Goal: Task Accomplishment & Management: Use online tool/utility

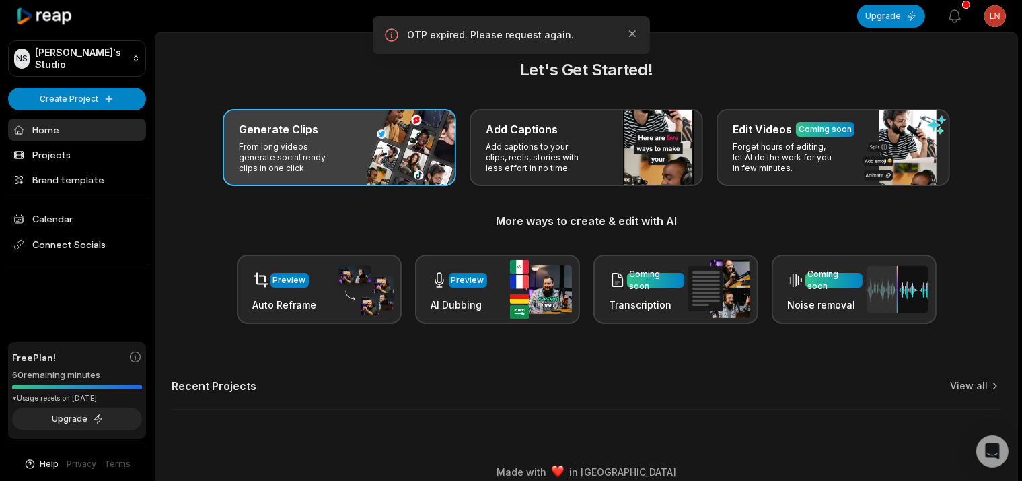
click at [388, 157] on div "Generate Clips From long videos generate social ready clips in one click." at bounding box center [340, 147] width 234 height 77
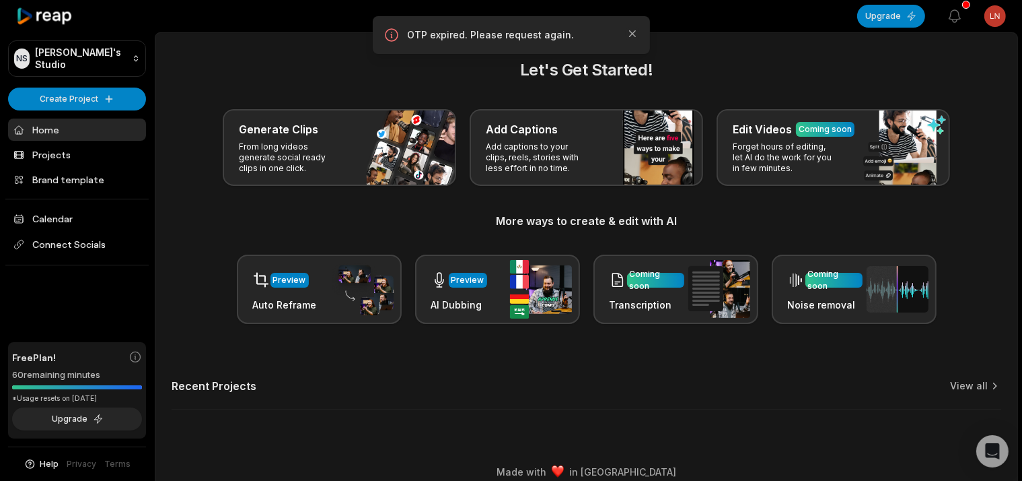
click at [415, 145] on div "Let's Get Started! Generate Clips From long videos generate social ready clips …" at bounding box center [587, 191] width 830 height 266
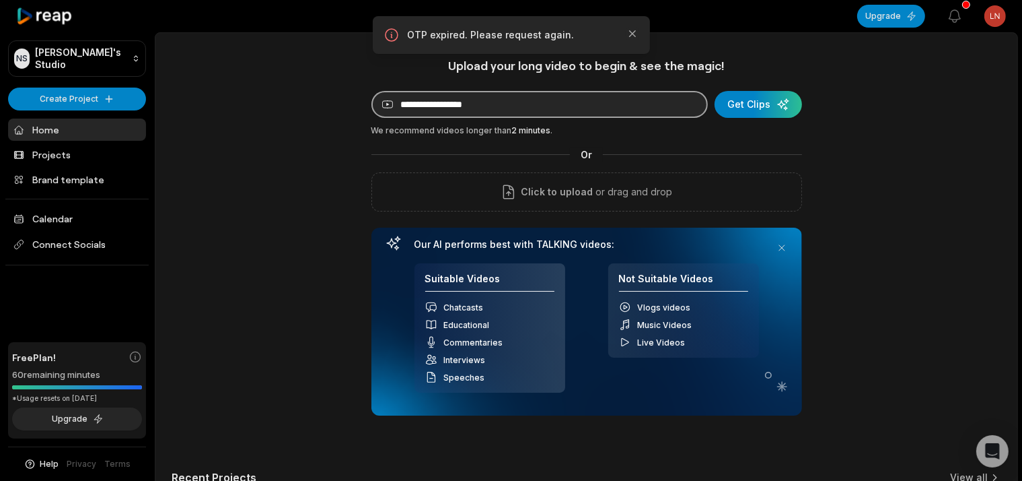
paste input "******"
type input "******"
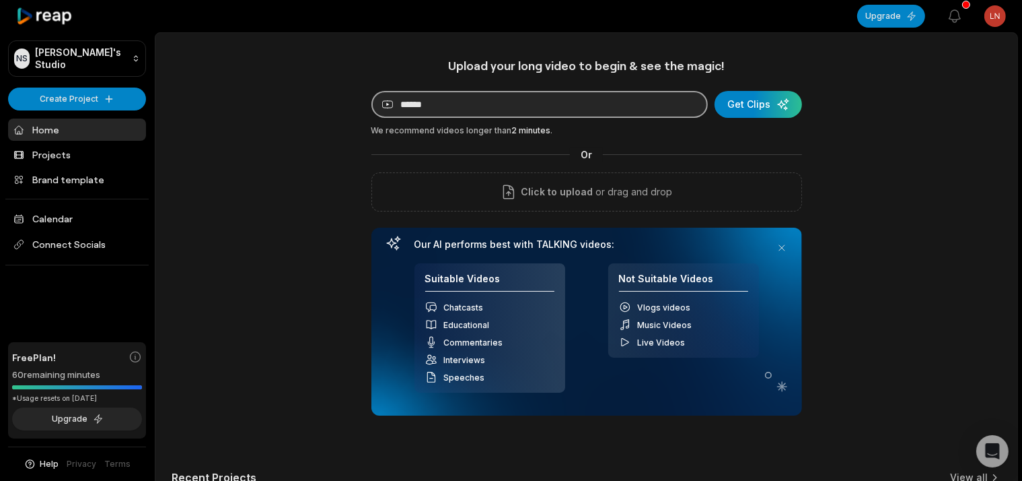
drag, startPoint x: 512, startPoint y: 116, endPoint x: 0, endPoint y: 106, distance: 512.3
click at [372, 106] on input "******" at bounding box center [540, 104] width 337 height 27
paste input "**********"
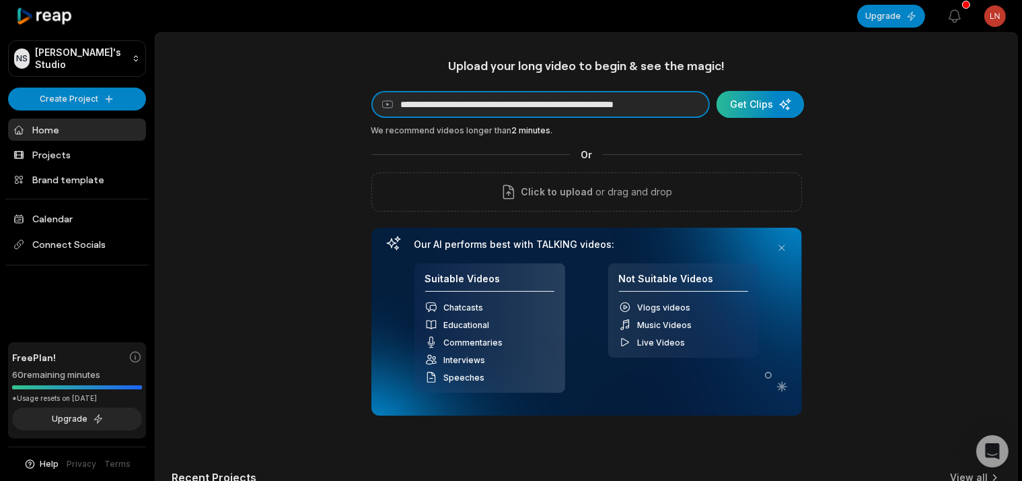
type input "**********"
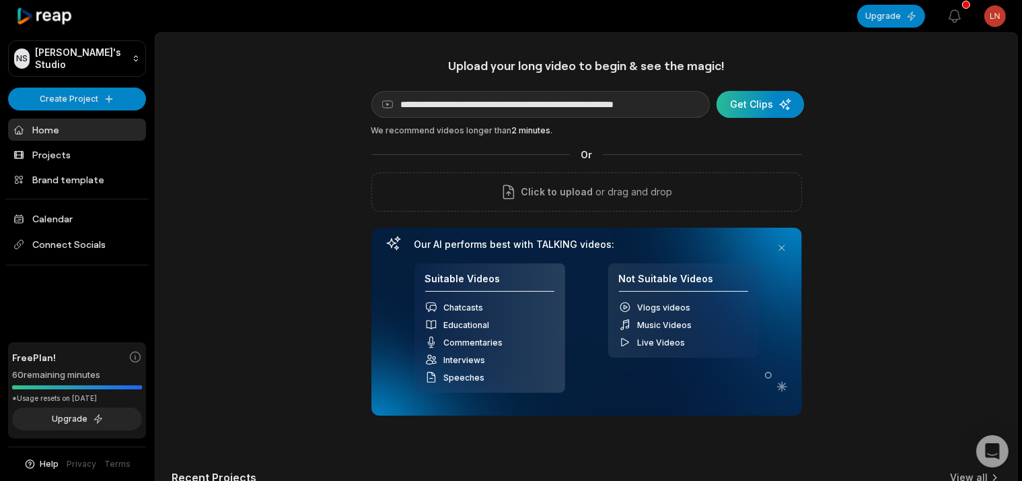
click at [746, 108] on div "submit" at bounding box center [760, 104] width 87 height 27
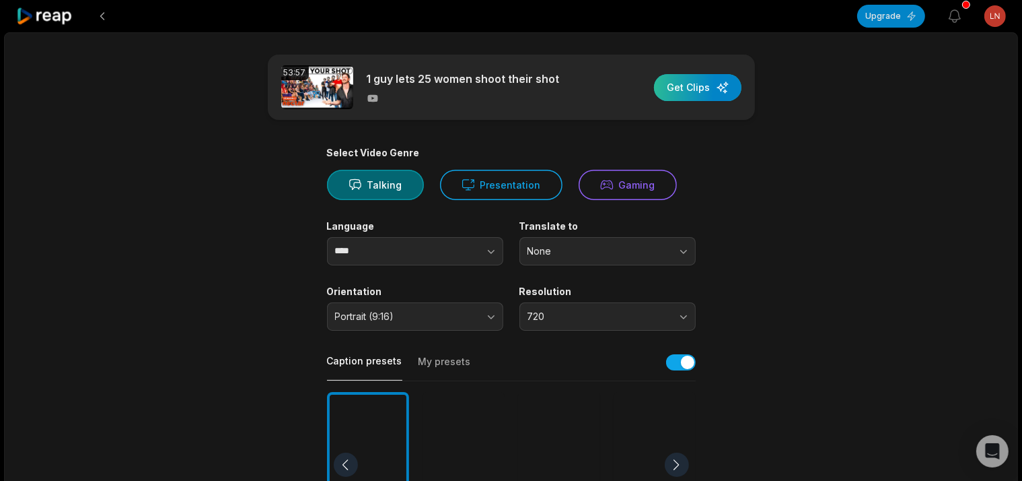
click at [693, 87] on div "button" at bounding box center [697, 87] width 87 height 27
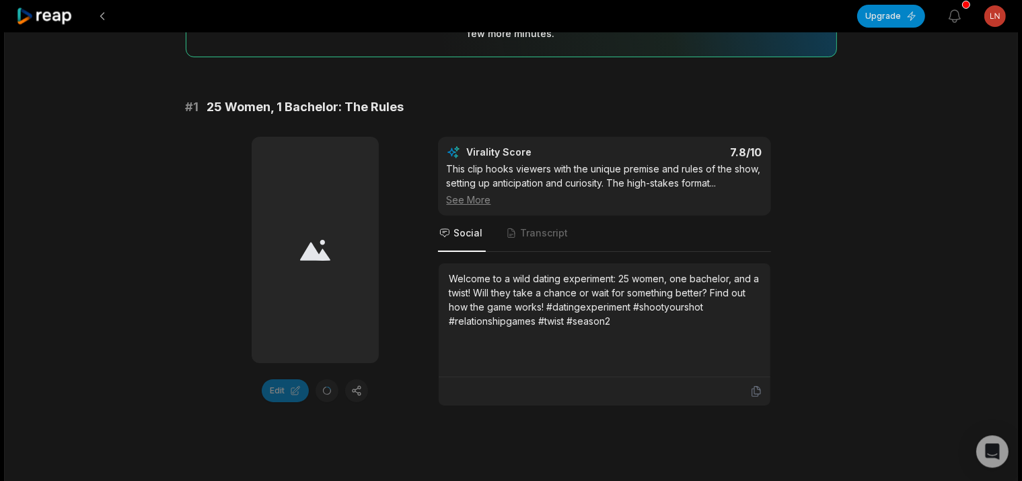
scroll to position [142, 0]
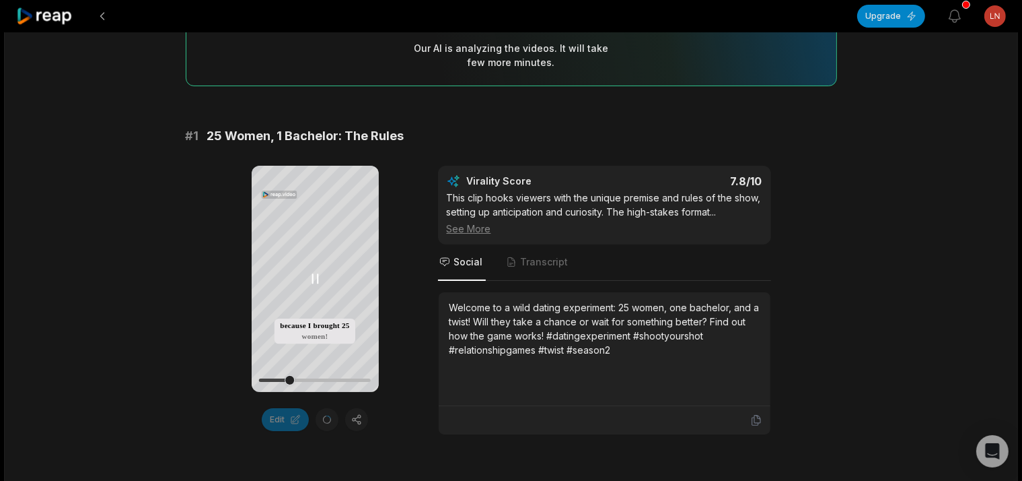
click at [311, 280] on icon at bounding box center [315, 279] width 16 height 16
click at [311, 280] on icon at bounding box center [315, 278] width 10 height 11
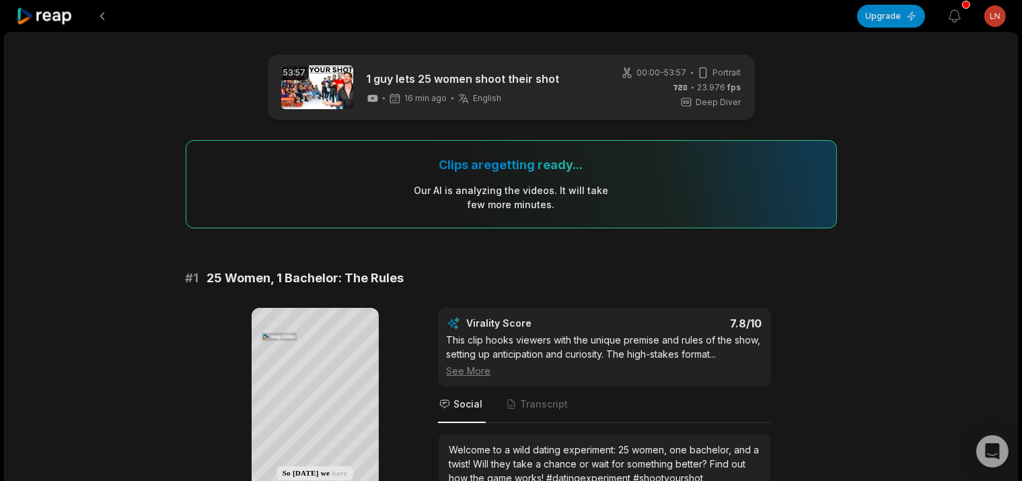
scroll to position [213, 0]
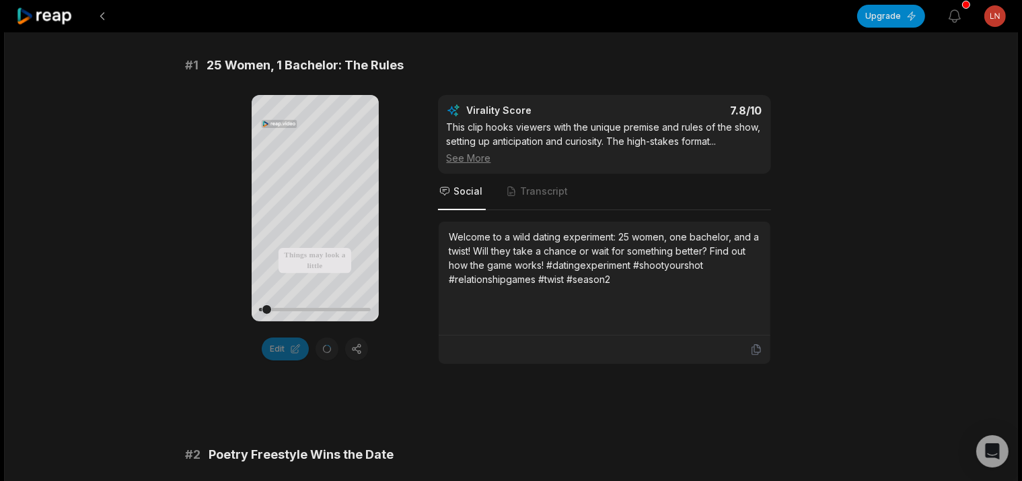
drag, startPoint x: 302, startPoint y: 308, endPoint x: 188, endPoint y: 330, distance: 115.2
click at [230, 322] on div "Your browser does not support mp4 format. Things may look a little different, a…" at bounding box center [511, 229] width 651 height 269
drag, startPoint x: 342, startPoint y: 300, endPoint x: 101, endPoint y: 265, distance: 243.5
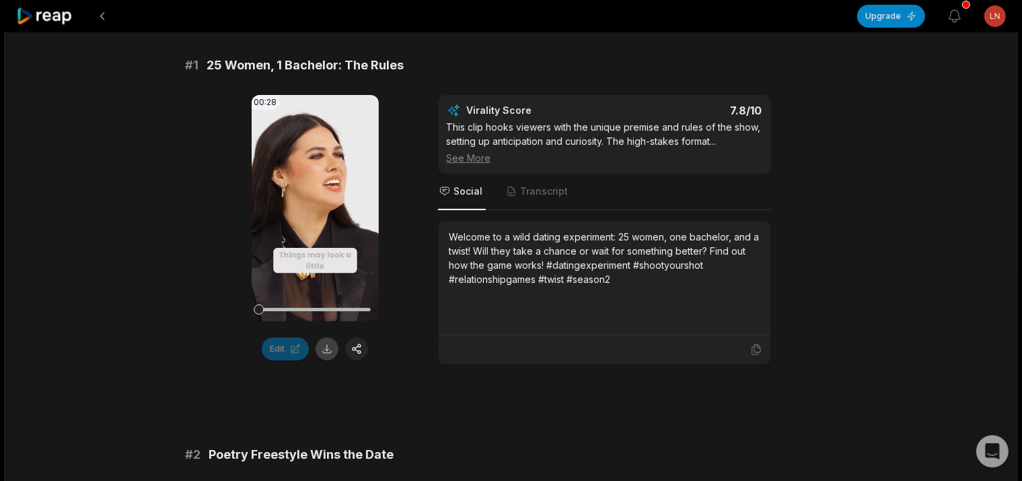
click at [338, 344] on button at bounding box center [327, 348] width 23 height 23
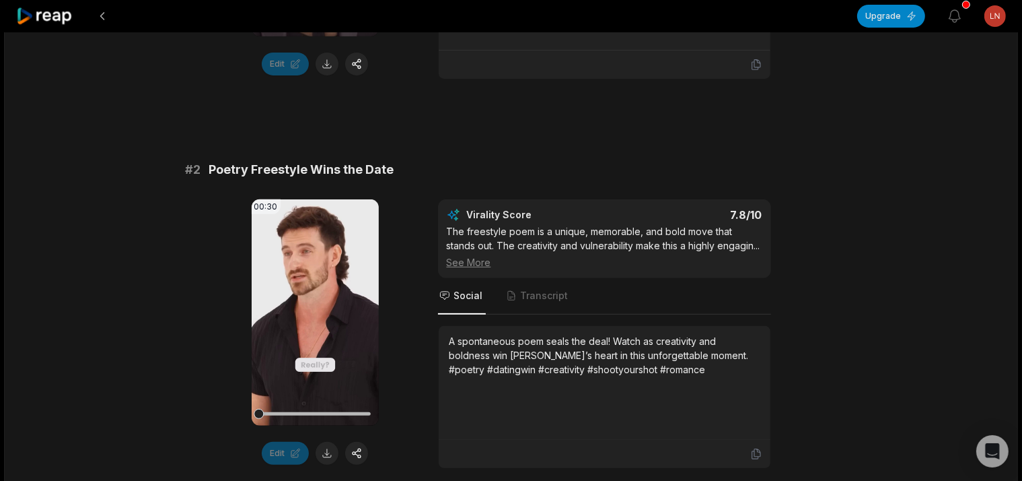
scroll to position [568, 0]
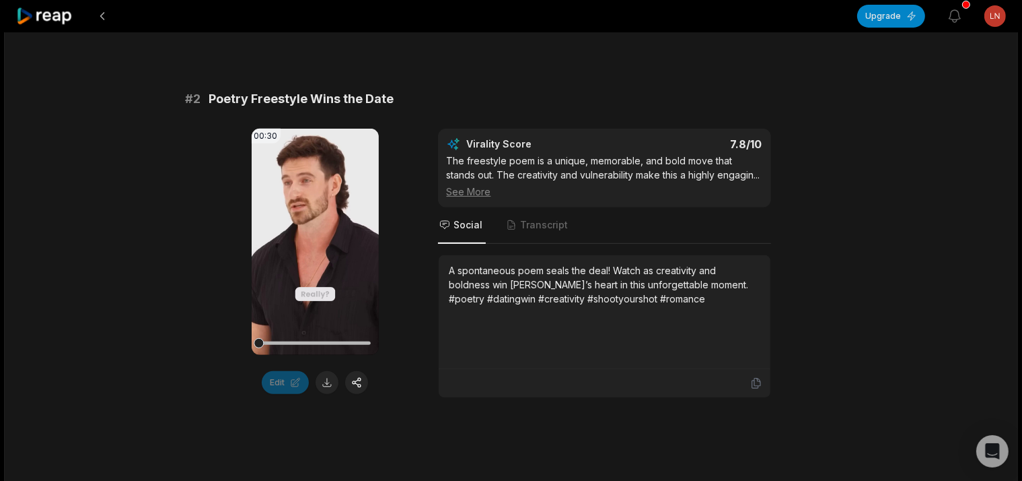
click at [322, 392] on div "Edit" at bounding box center [315, 382] width 127 height 23
click at [324, 389] on button at bounding box center [327, 382] width 23 height 23
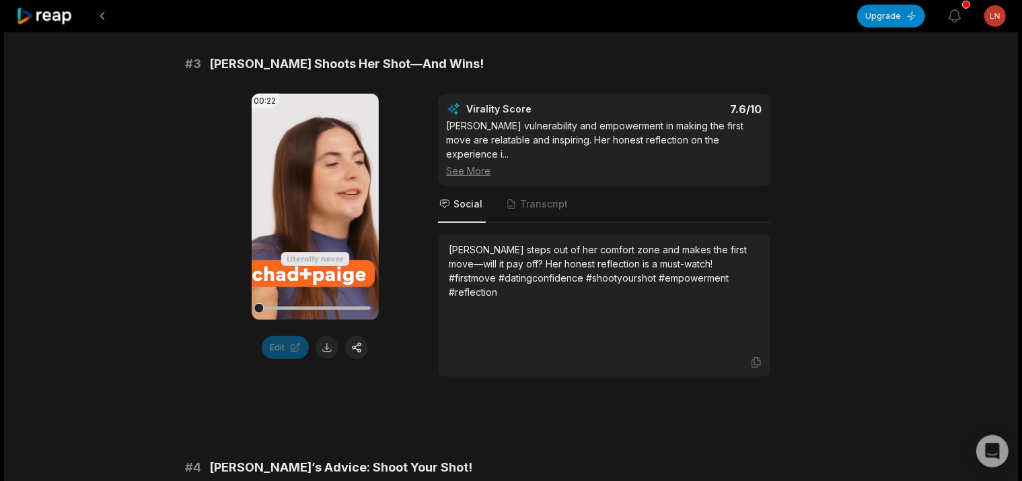
scroll to position [1066, 0]
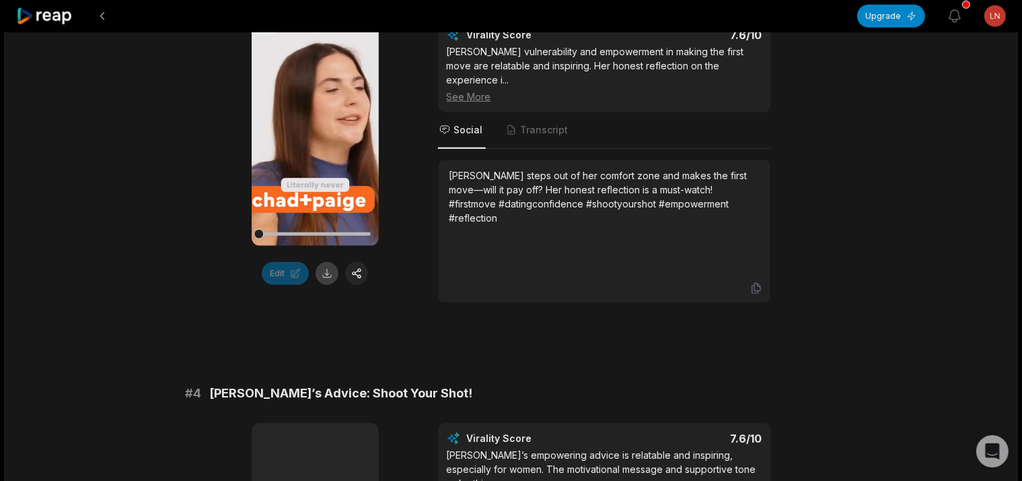
click at [329, 285] on button at bounding box center [327, 273] width 23 height 23
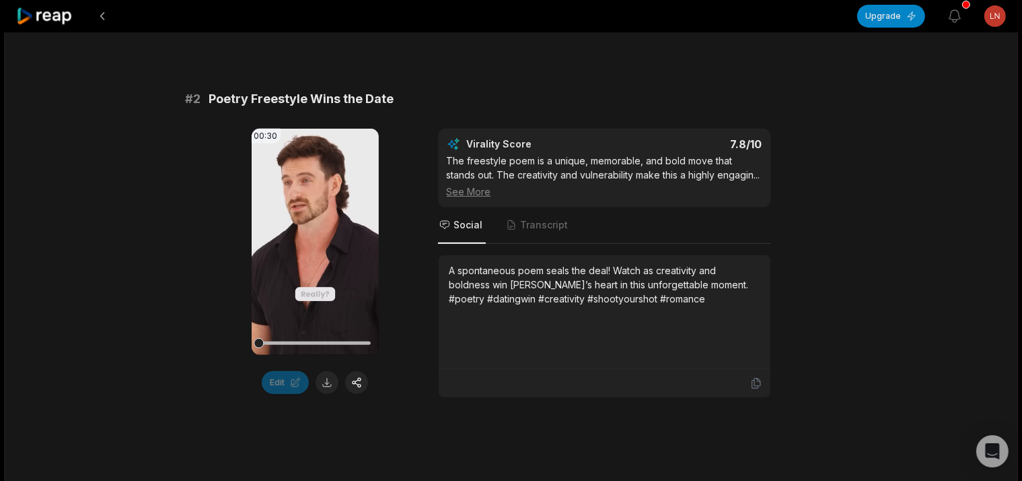
scroll to position [142, 0]
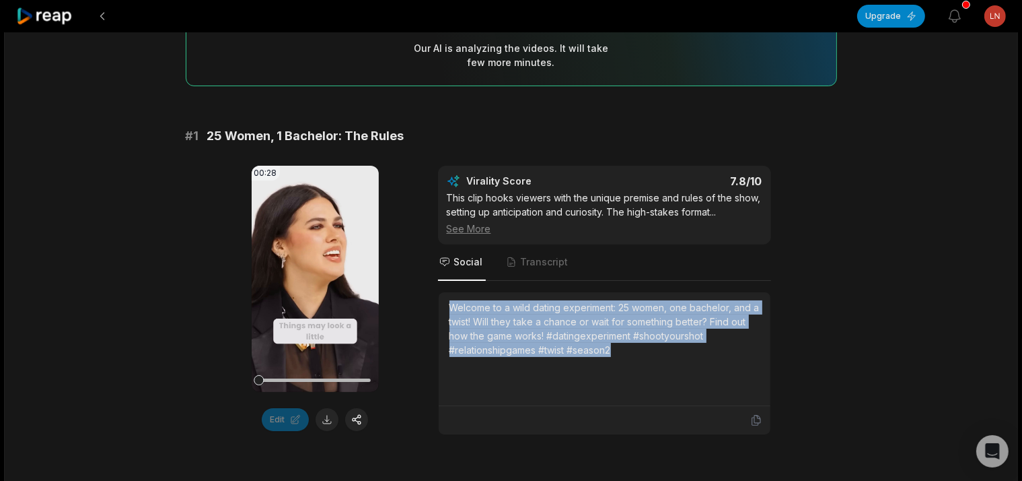
drag, startPoint x: 452, startPoint y: 292, endPoint x: 634, endPoint y: 376, distance: 200.9
click at [634, 376] on div "Welcome to a wild dating experiment: 25 women, one bachelor, and a twist! Will …" at bounding box center [605, 349] width 332 height 114
copy div "Welcome to a wild dating experiment: 25 women, one bachelor, and a twist! Will …"
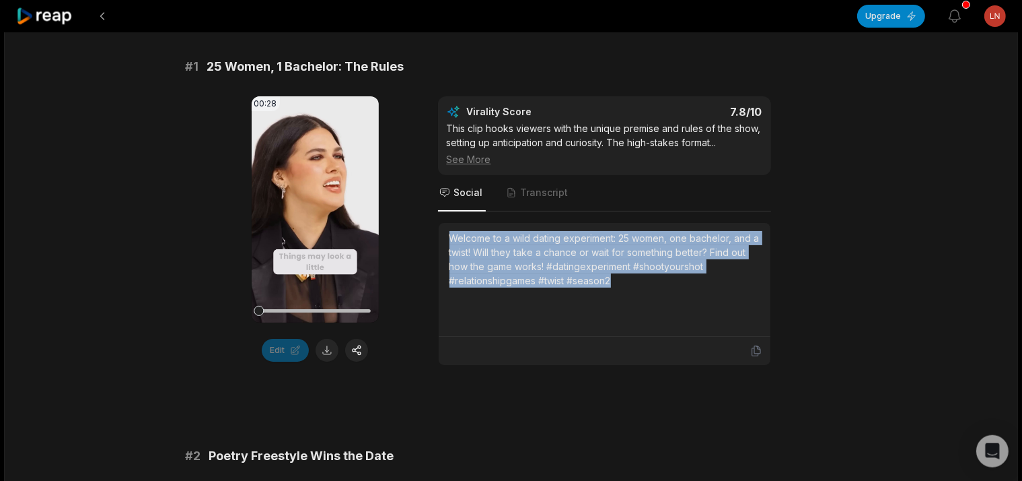
scroll to position [497, 0]
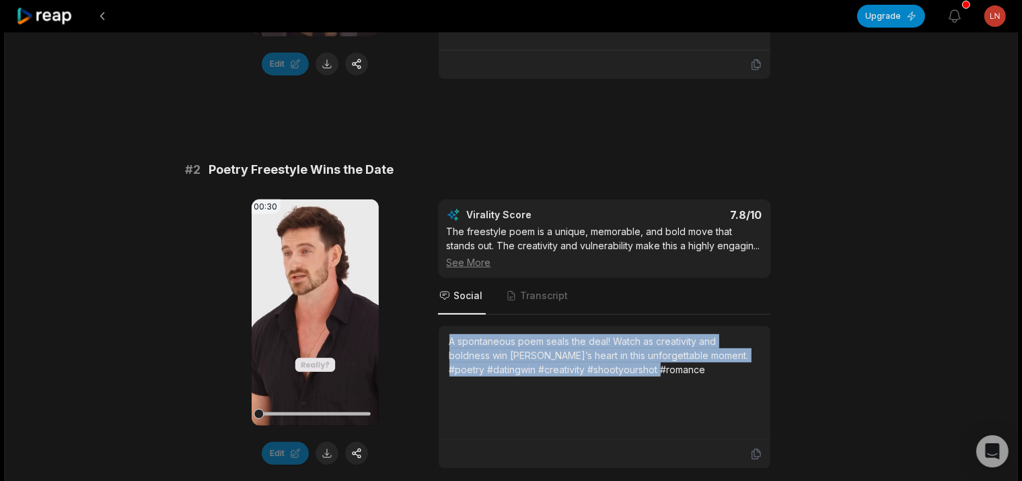
drag, startPoint x: 666, startPoint y: 392, endPoint x: 439, endPoint y: 345, distance: 230.9
click at [439, 345] on div "A spontaneous poem seals the deal! Watch as creativity and boldness win [PERSON…" at bounding box center [605, 383] width 332 height 114
copy div "A spontaneous poem seals the deal! Watch as creativity and boldness win [PERSON…"
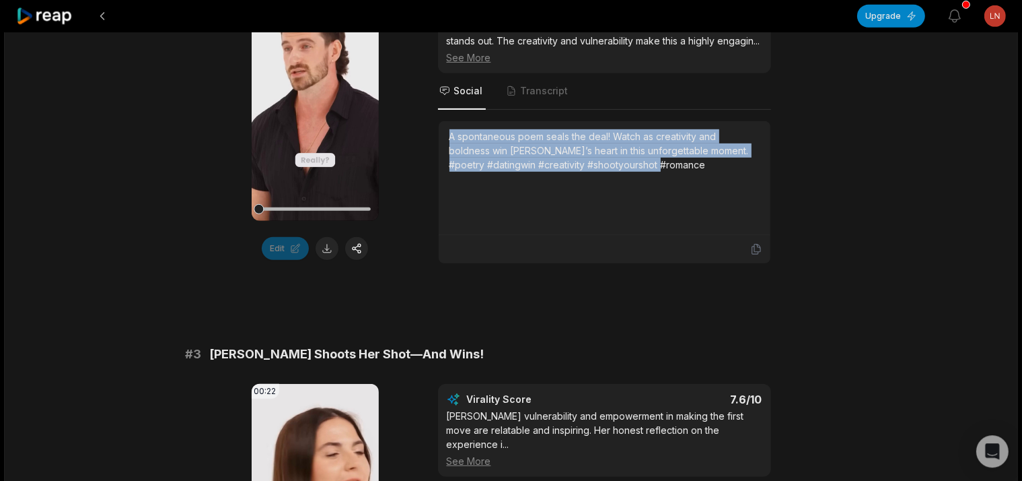
scroll to position [853, 0]
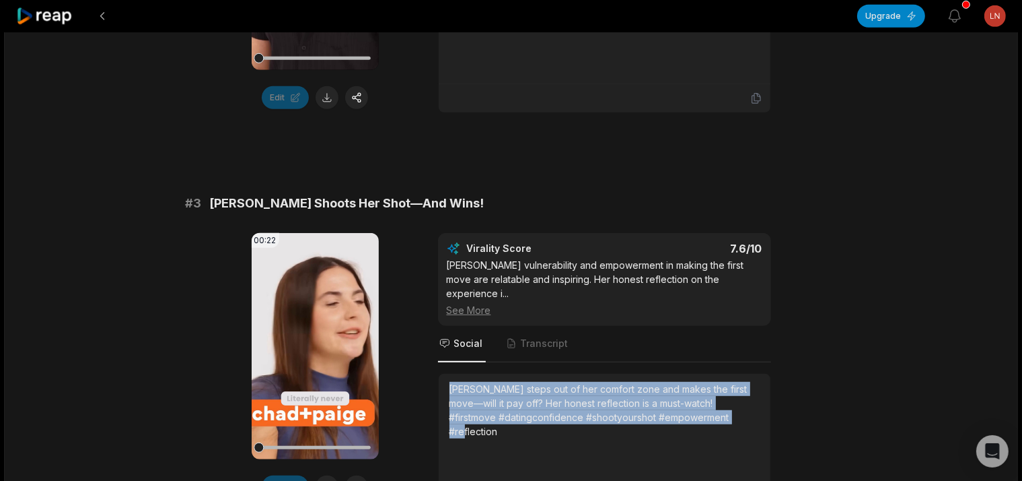
drag, startPoint x: 451, startPoint y: 389, endPoint x: 812, endPoint y: 446, distance: 365.1
click at [771, 446] on div "[PERSON_NAME] steps out of her comfort zone and makes the first move—will it pa…" at bounding box center [605, 431] width 332 height 114
copy div "[PERSON_NAME] steps out of her comfort zone and makes the first move—will it pa…"
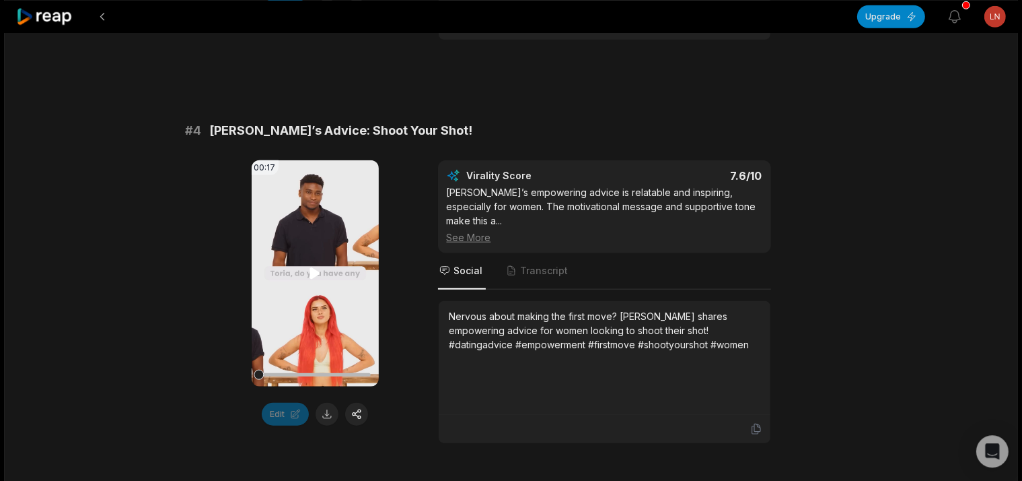
scroll to position [1350, 0]
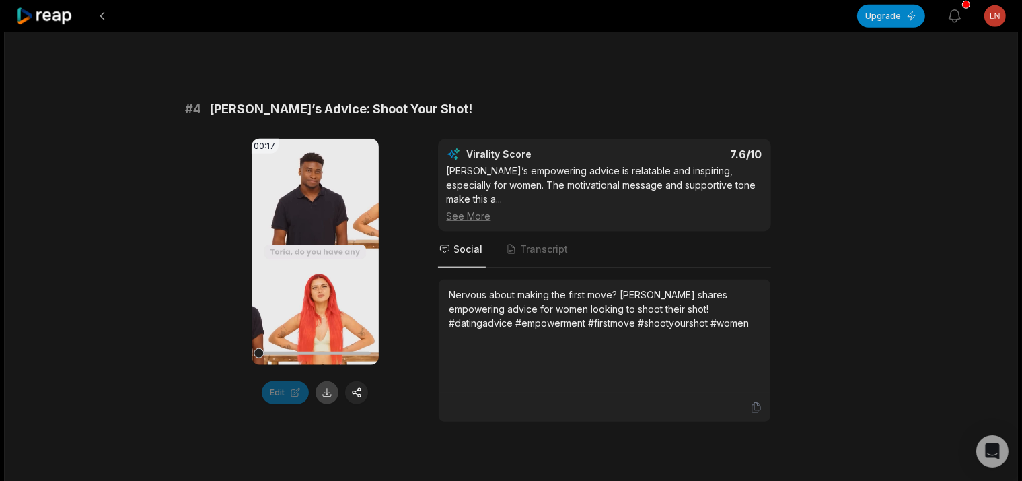
click at [323, 381] on button at bounding box center [327, 392] width 23 height 23
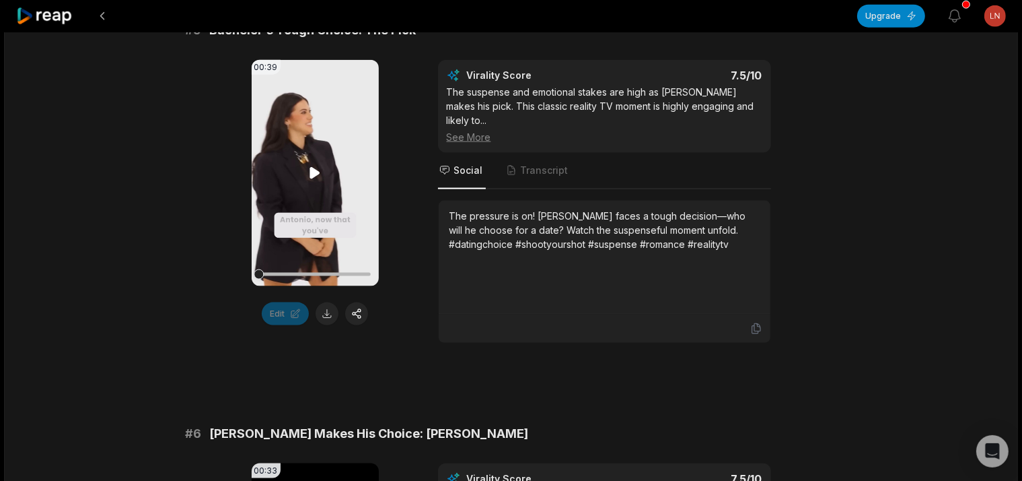
scroll to position [1847, 0]
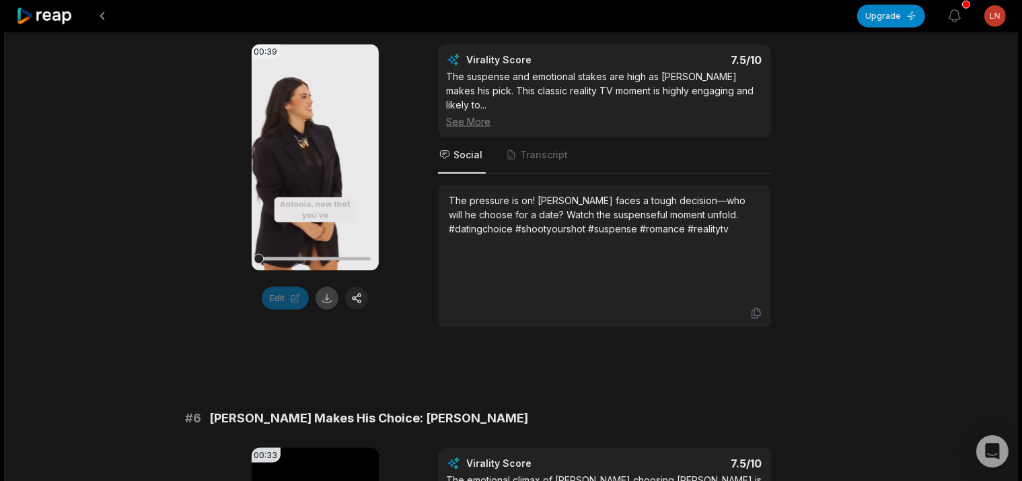
click at [326, 287] on button at bounding box center [327, 298] width 23 height 23
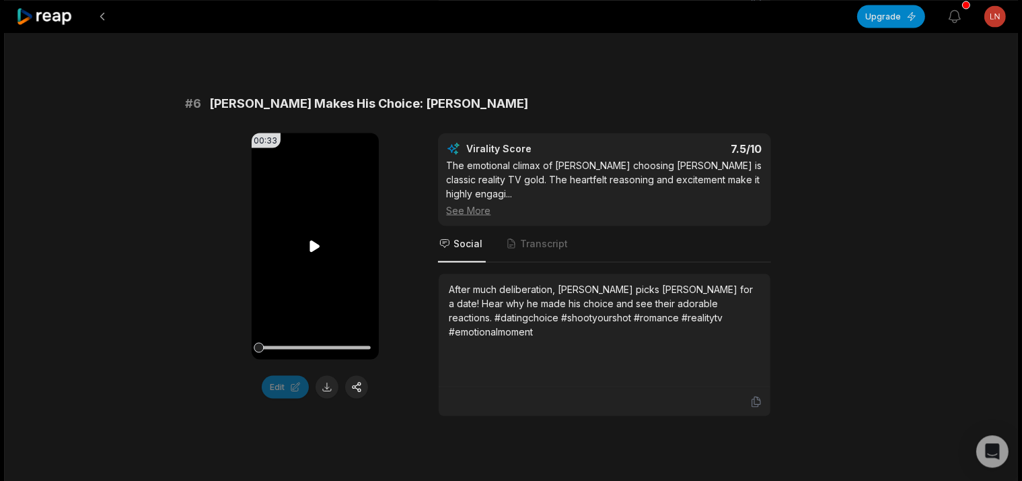
scroll to position [2203, 0]
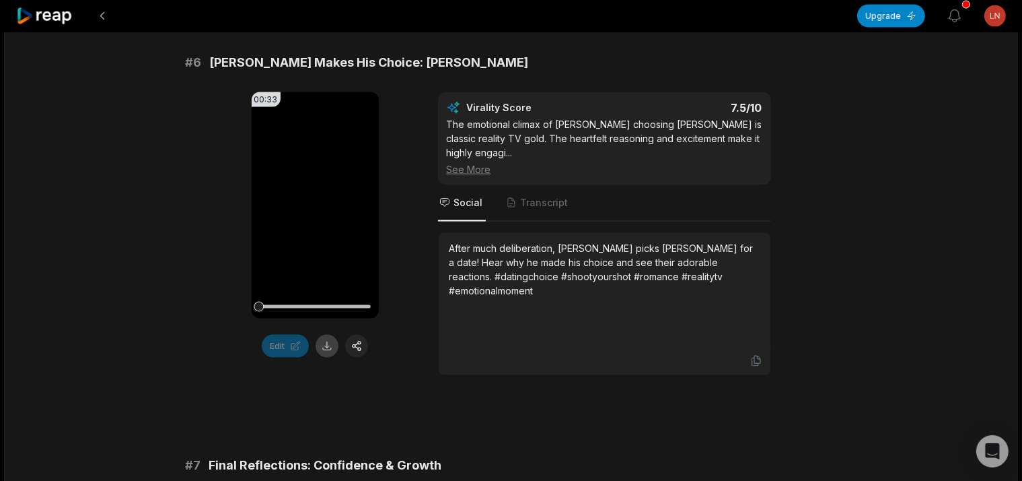
click at [330, 334] on button at bounding box center [327, 345] width 23 height 23
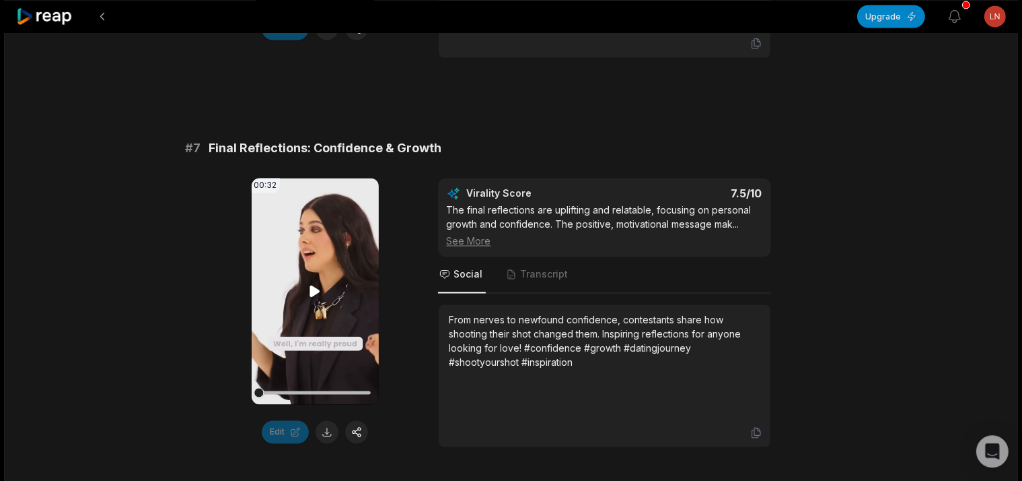
scroll to position [2558, 0]
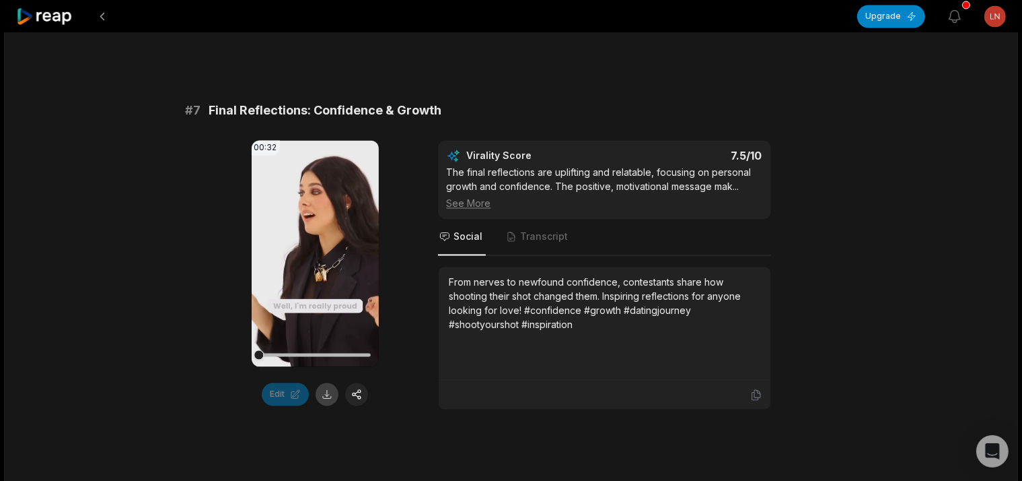
click at [330, 382] on button at bounding box center [327, 393] width 23 height 23
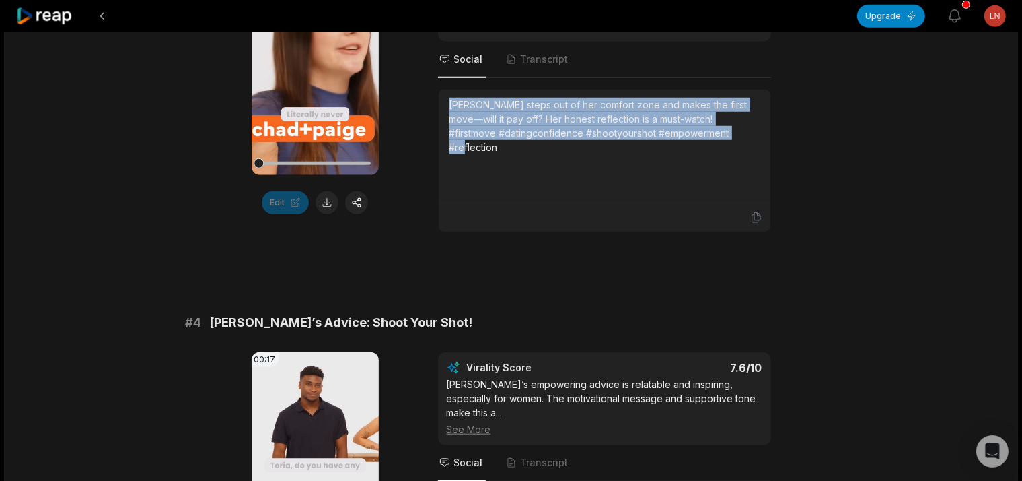
scroll to position [1279, 0]
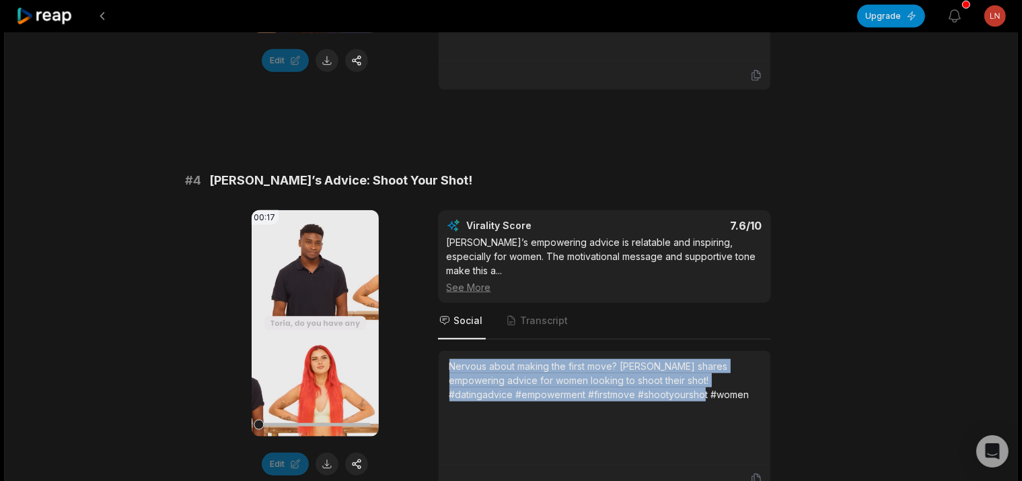
drag, startPoint x: 451, startPoint y: 345, endPoint x: 718, endPoint y: 385, distance: 270.1
click at [718, 385] on div "Nervous about making the first move? [PERSON_NAME] shares empowering advice for…" at bounding box center [605, 407] width 310 height 97
copy div "Nervous about making the first move? [PERSON_NAME] shares empowering advice for…"
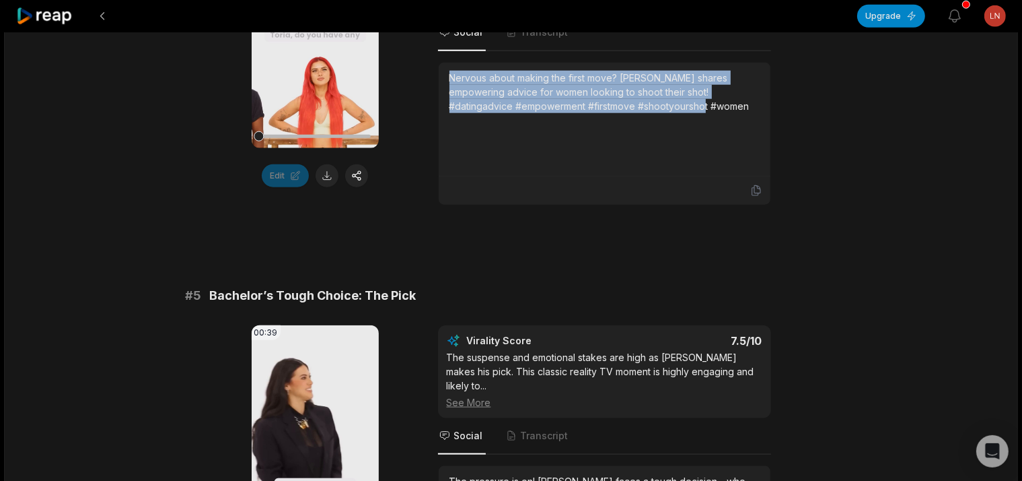
scroll to position [1634, 0]
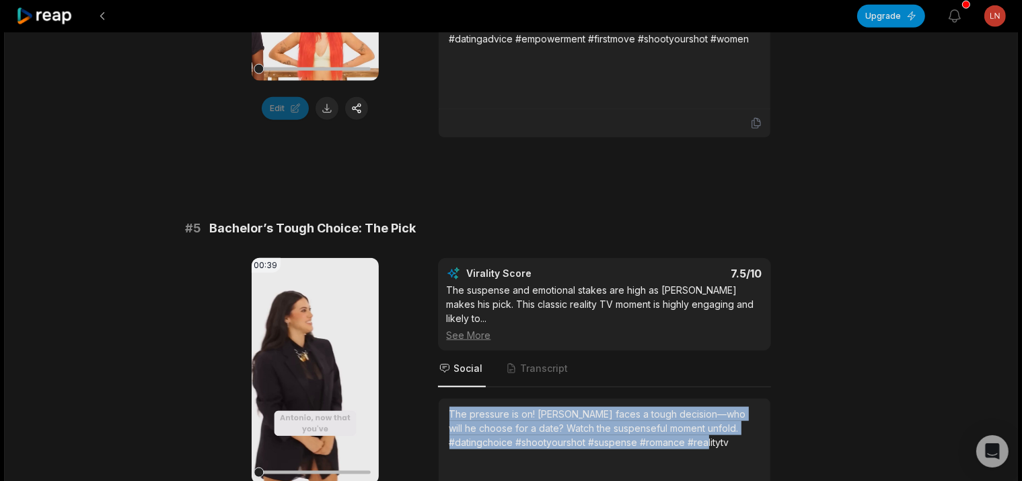
drag, startPoint x: 452, startPoint y: 370, endPoint x: 759, endPoint y: 477, distance: 325.4
click at [759, 477] on div "The pressure is on! [PERSON_NAME] faces a tough decision—who will he choose for…" at bounding box center [605, 455] width 332 height 114
copy div "The pressure is on! [PERSON_NAME] faces a tough decision—who will he choose for…"
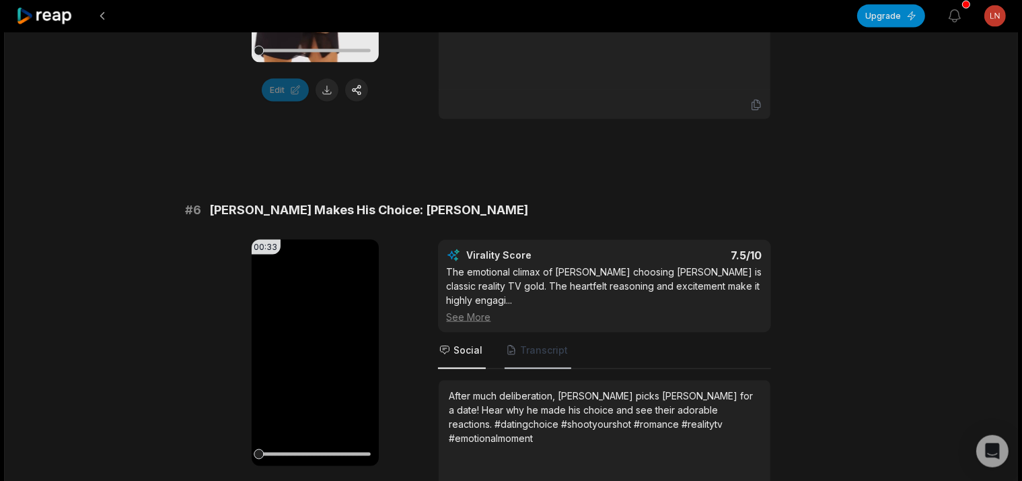
scroll to position [2132, 0]
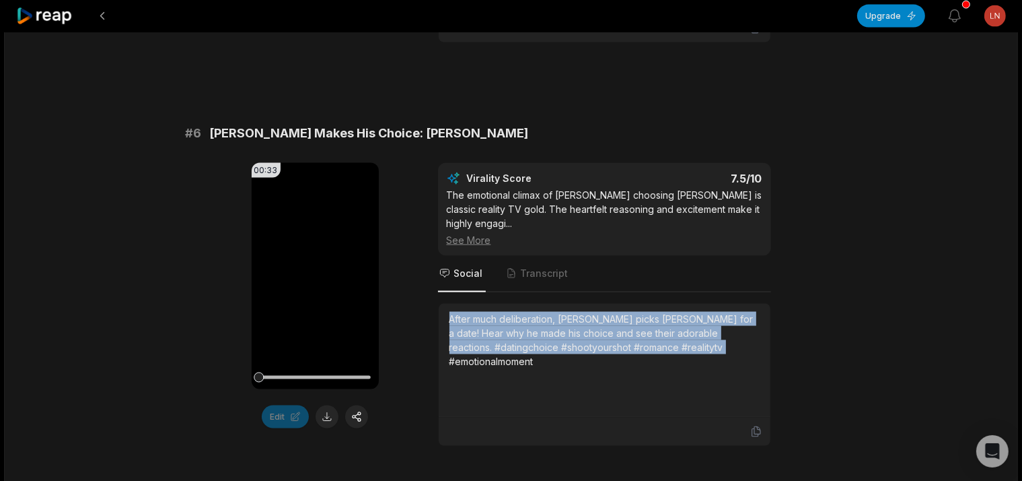
drag, startPoint x: 451, startPoint y: 268, endPoint x: 785, endPoint y: 306, distance: 336.7
click at [771, 306] on div "After much deliberation, [PERSON_NAME] picks [PERSON_NAME] for a date! Hear why…" at bounding box center [605, 361] width 332 height 114
copy div "After much deliberation, [PERSON_NAME] picks [PERSON_NAME] for a date! Hear why…"
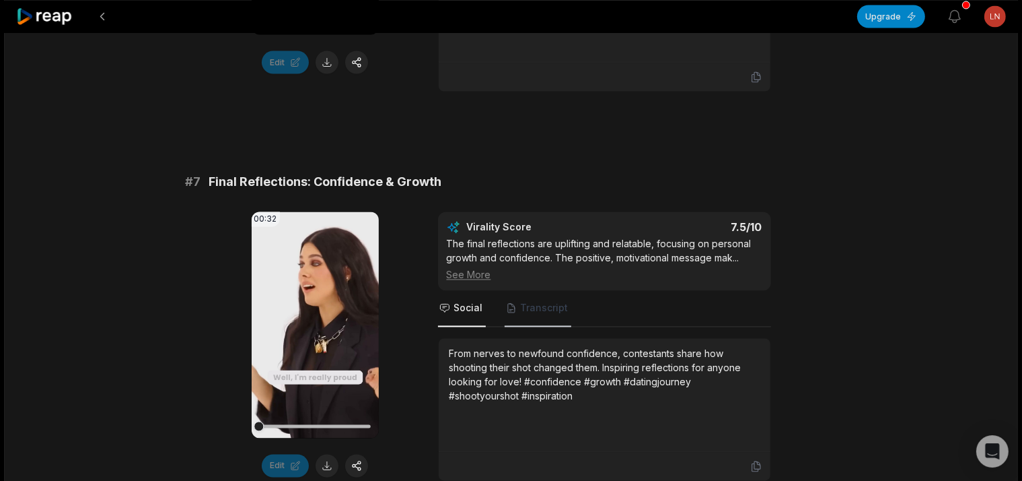
scroll to position [2487, 0]
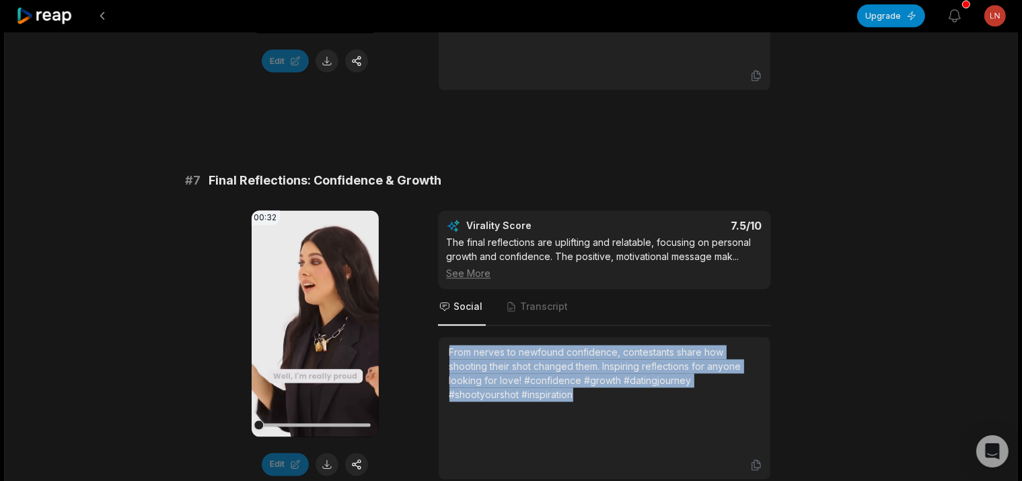
drag, startPoint x: 448, startPoint y: 297, endPoint x: 717, endPoint y: 363, distance: 277.8
click at [717, 363] on div "From nerves to newfound confidence, contestants share how shooting their shot c…" at bounding box center [605, 394] width 332 height 114
copy div "From nerves to newfound confidence, contestants share how shooting their shot c…"
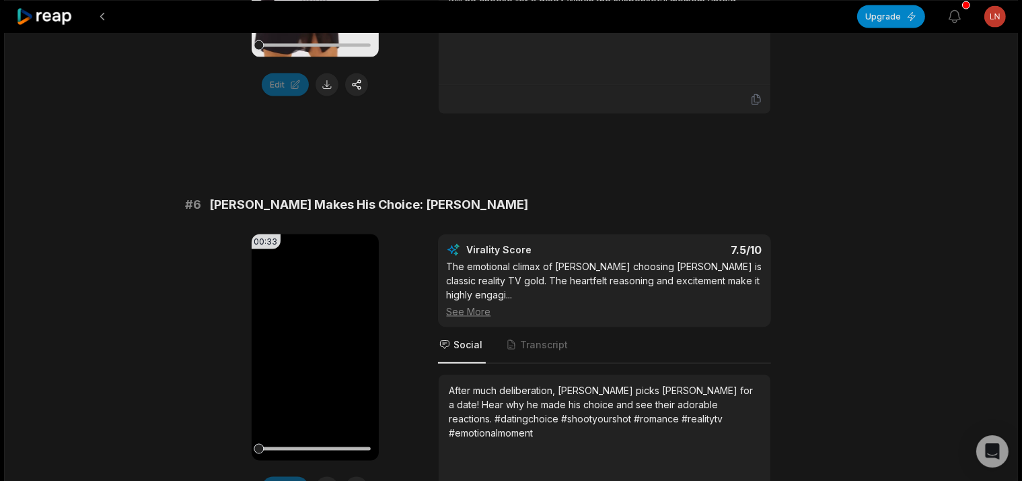
scroll to position [2061, 0]
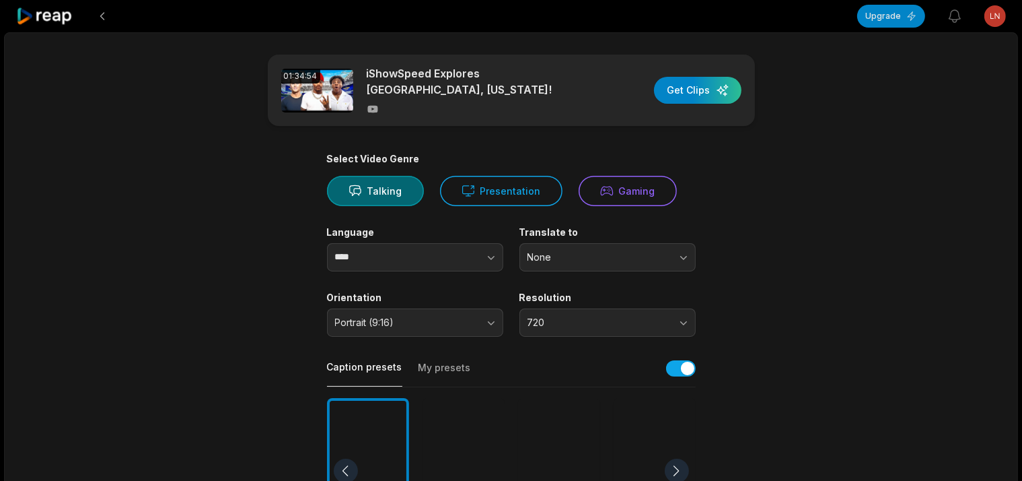
click at [995, 17] on html "Upgrade View notifications Open user menu 01:34:54 iShowSpeed Explores [GEOGRAP…" at bounding box center [511, 240] width 1022 height 481
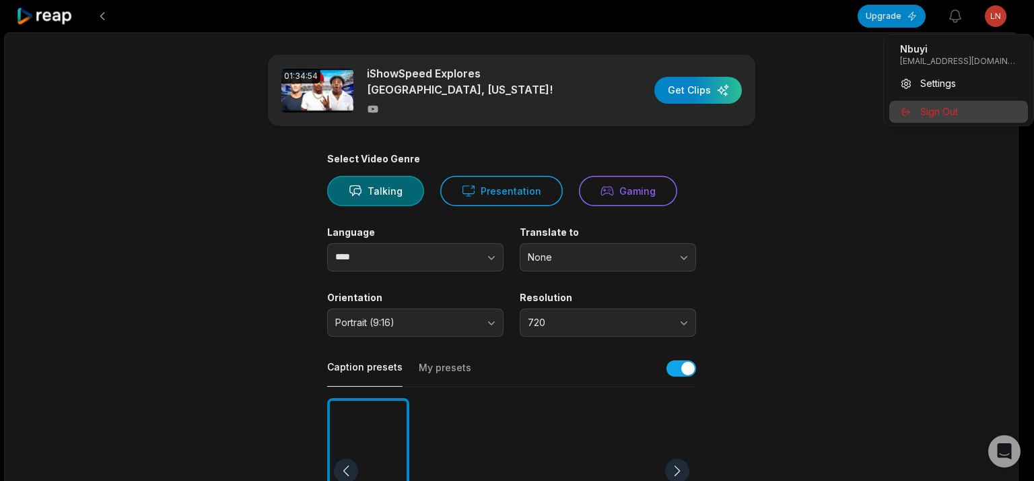
click at [965, 120] on div "Sign Out" at bounding box center [958, 111] width 139 height 22
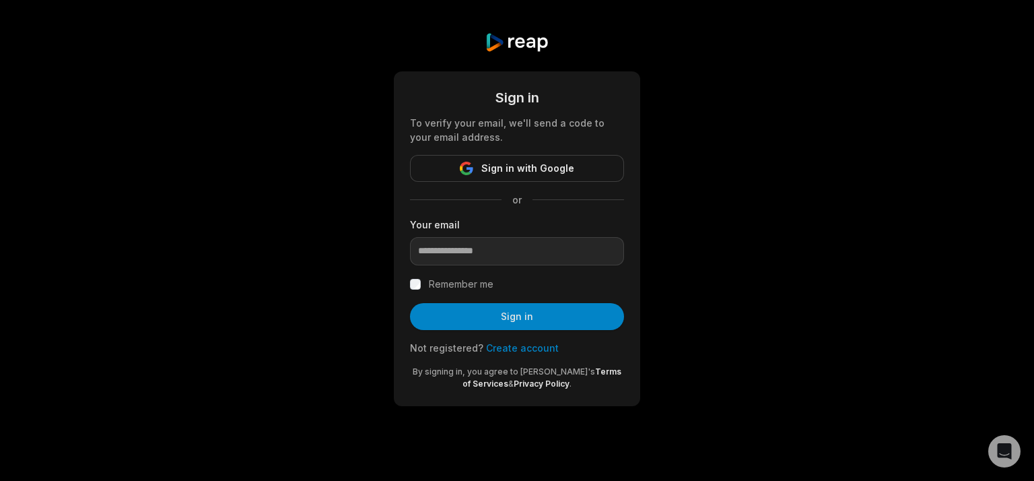
click at [981, 1] on div "Sign in To verify your email, we'll send a code to your email address. Sign in …" at bounding box center [517, 219] width 1034 height 438
click at [536, 246] on input "email" at bounding box center [517, 251] width 214 height 28
paste input "**********"
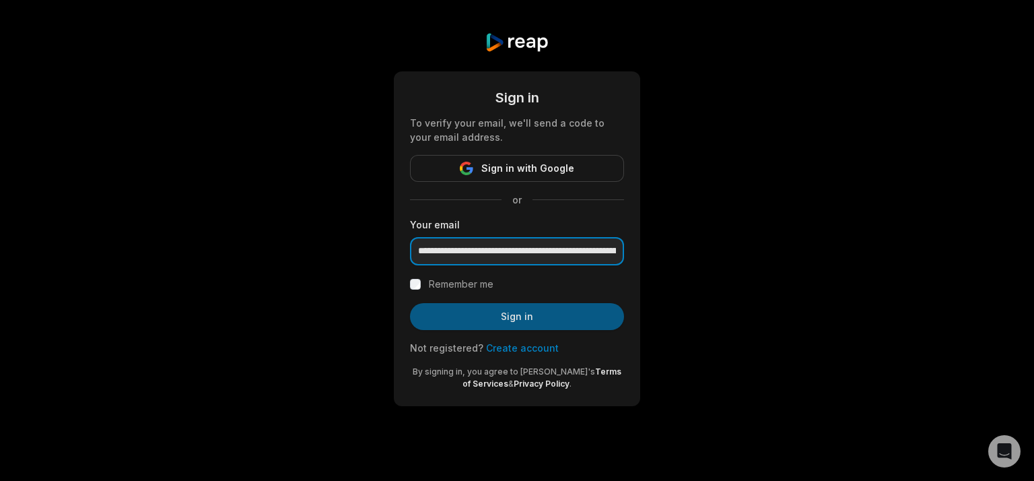
scroll to position [0, 176]
type input "**********"
click at [584, 316] on button "Sign in" at bounding box center [517, 316] width 214 height 27
click at [544, 250] on input "**********" at bounding box center [517, 251] width 214 height 28
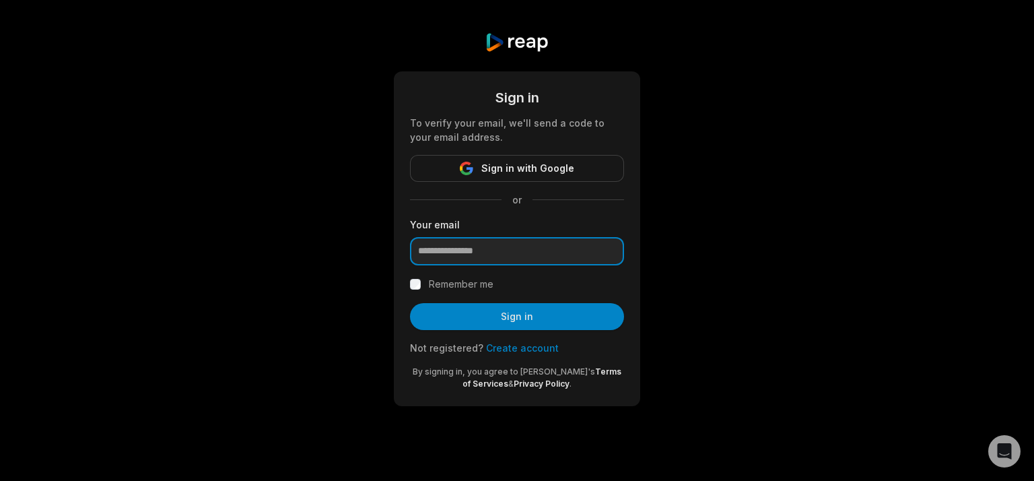
scroll to position [0, 0]
paste input "**********"
type input "**********"
click at [410, 303] on button "Sign in" at bounding box center [517, 316] width 214 height 27
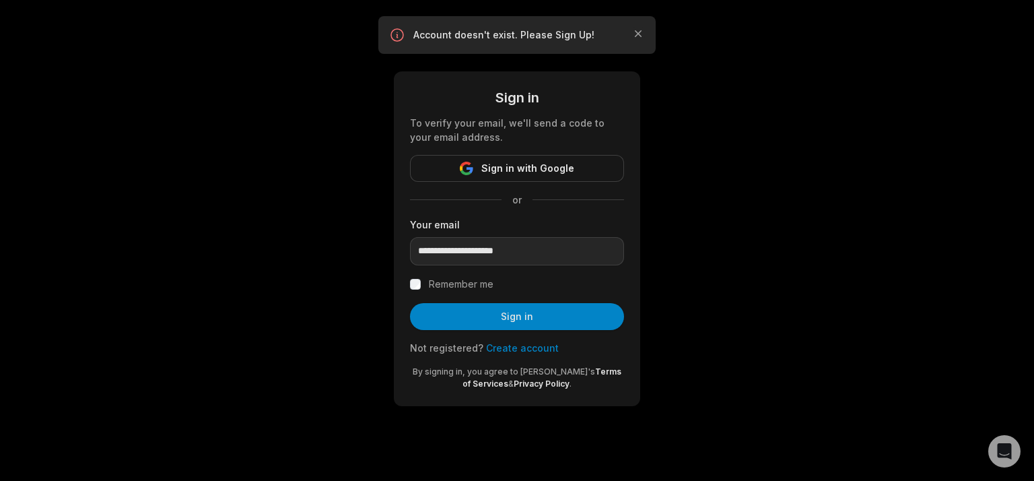
click at [524, 351] on link "Create account" at bounding box center [522, 347] width 73 height 11
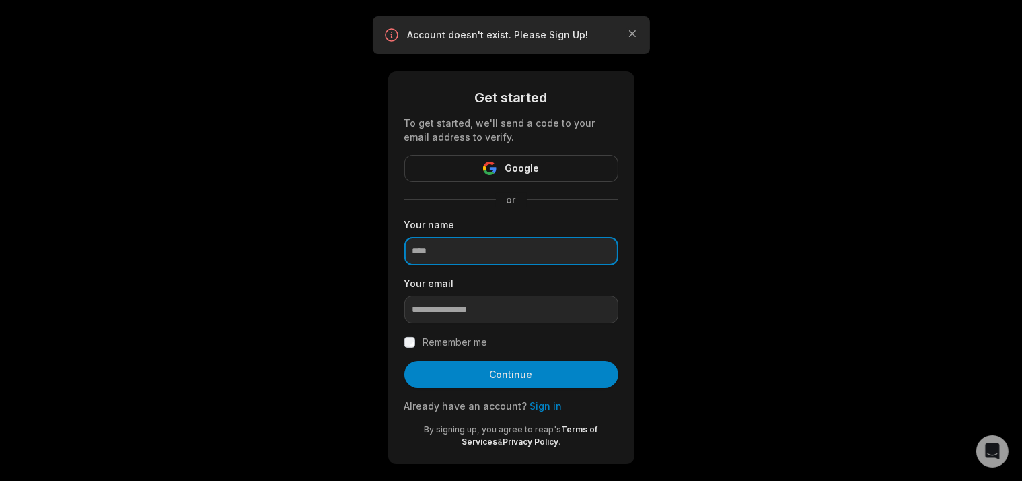
click at [522, 252] on input at bounding box center [511, 251] width 214 height 28
type input "****"
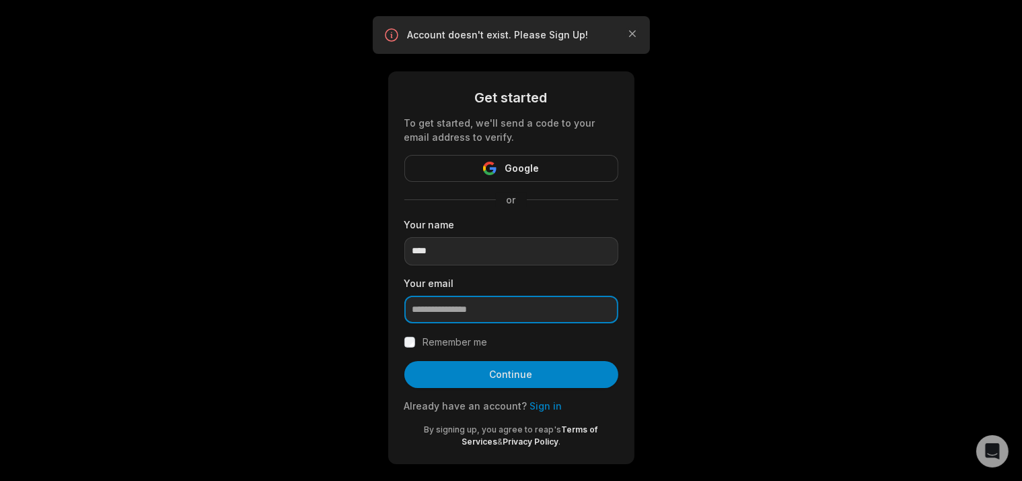
click at [473, 299] on input "email" at bounding box center [511, 309] width 214 height 28
paste input "**********"
type input "**********"
click at [404, 361] on button "Continue" at bounding box center [511, 374] width 214 height 27
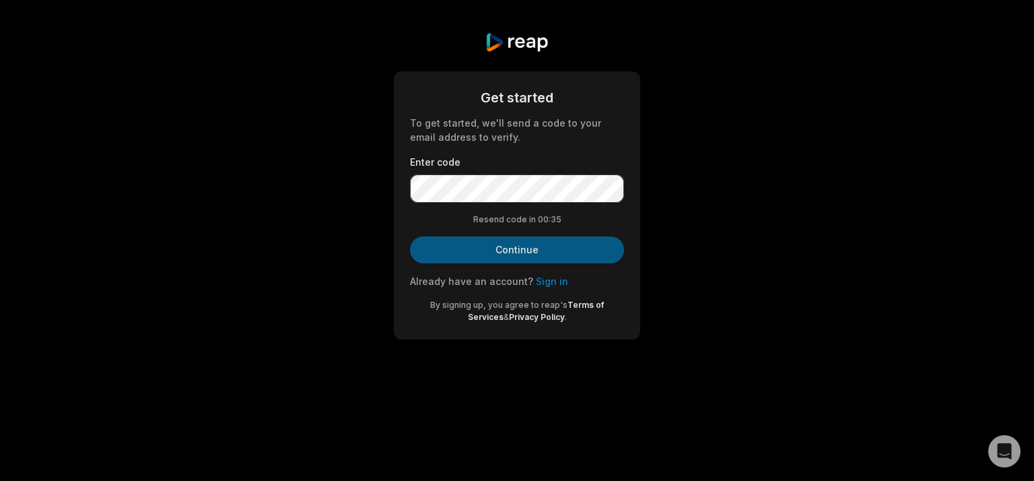
click at [542, 258] on button "Continue" at bounding box center [517, 249] width 214 height 27
